Goal: Task Accomplishment & Management: Use online tool/utility

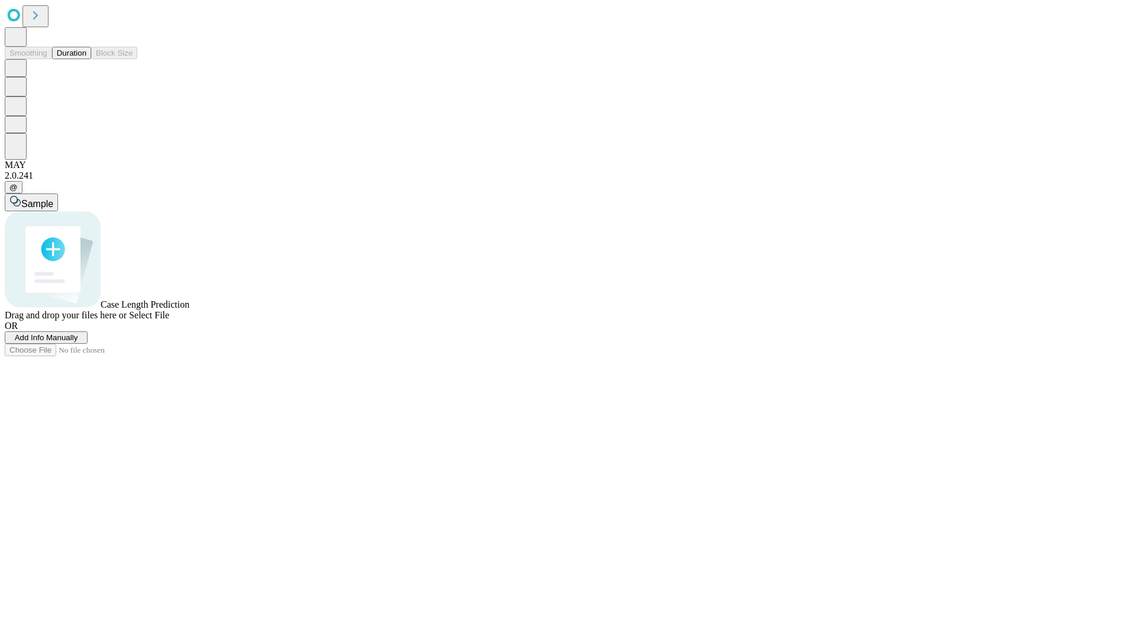
click at [86, 59] on button "Duration" at bounding box center [71, 53] width 39 height 12
click at [78, 342] on span "Add Info Manually" at bounding box center [46, 337] width 63 height 9
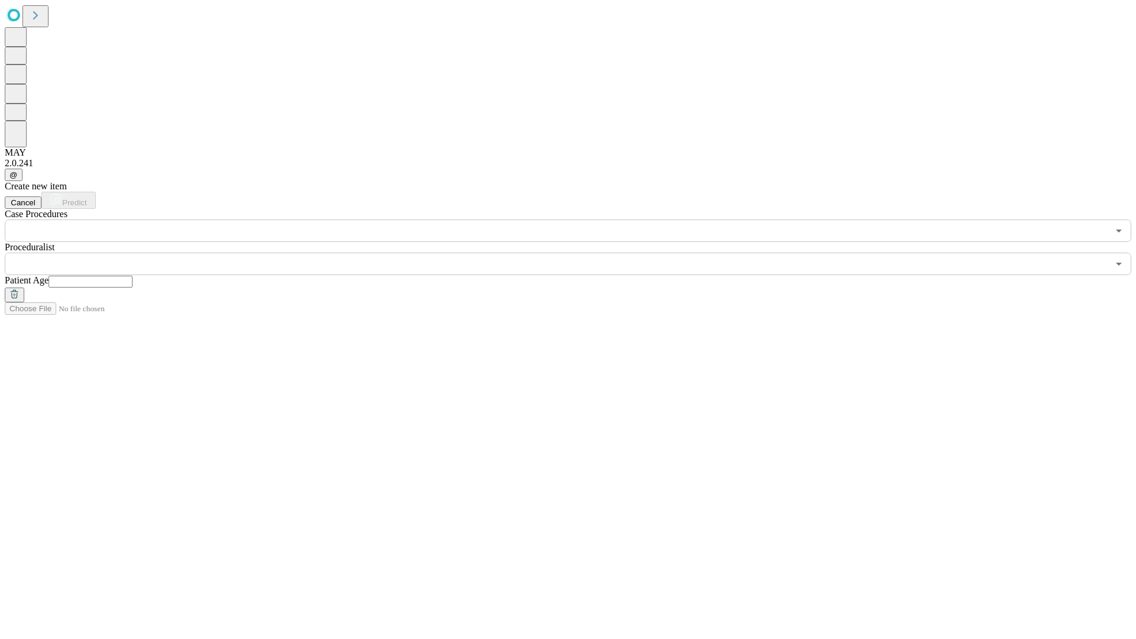
click at [133, 276] on input "text" at bounding box center [91, 282] width 84 height 12
type input "**"
click at [576, 253] on input "text" at bounding box center [557, 264] width 1104 height 22
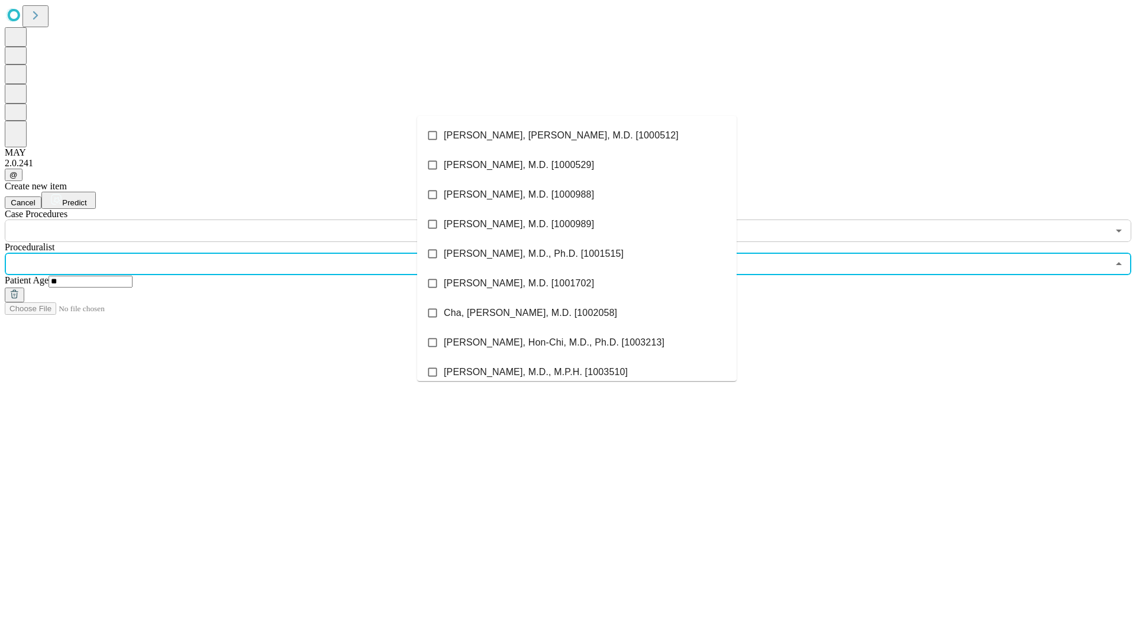
click at [577, 136] on li "[PERSON_NAME], [PERSON_NAME], M.D. [1000512]" at bounding box center [577, 136] width 320 height 30
click at [249, 220] on input "text" at bounding box center [557, 231] width 1104 height 22
